Goal: Information Seeking & Learning: Stay updated

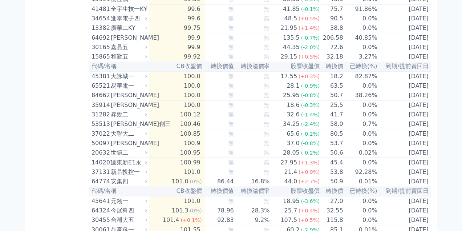
scroll to position [872, 0]
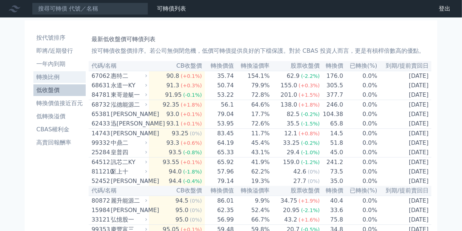
click at [56, 81] on li "轉換比例" at bounding box center [59, 77] width 52 height 9
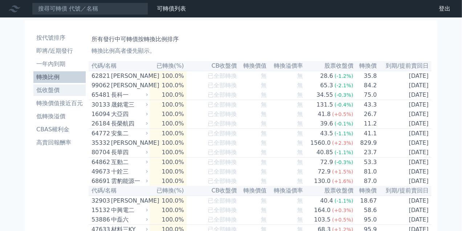
click at [55, 85] on link "低收盤價" at bounding box center [59, 90] width 52 height 12
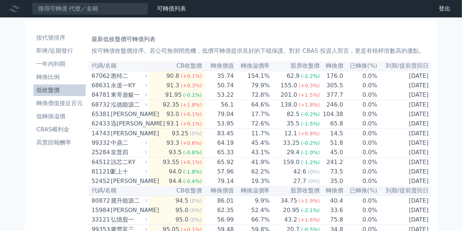
click at [81, 84] on link "低收盤價" at bounding box center [59, 90] width 52 height 12
